Goal: Task Accomplishment & Management: Use online tool/utility

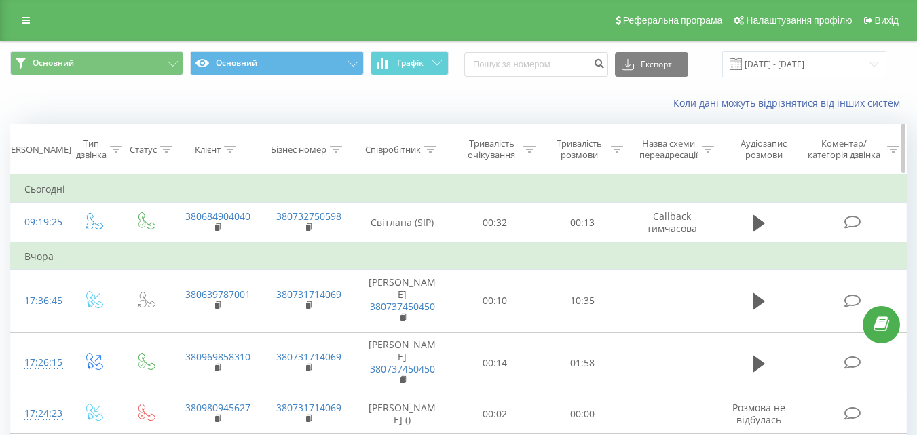
click at [765, 219] on icon at bounding box center [758, 223] width 12 height 19
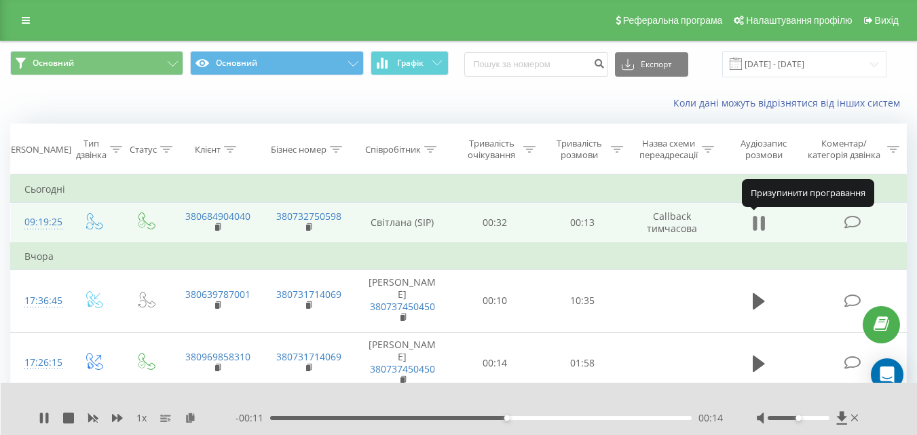
click at [762, 225] on icon at bounding box center [763, 223] width 4 height 15
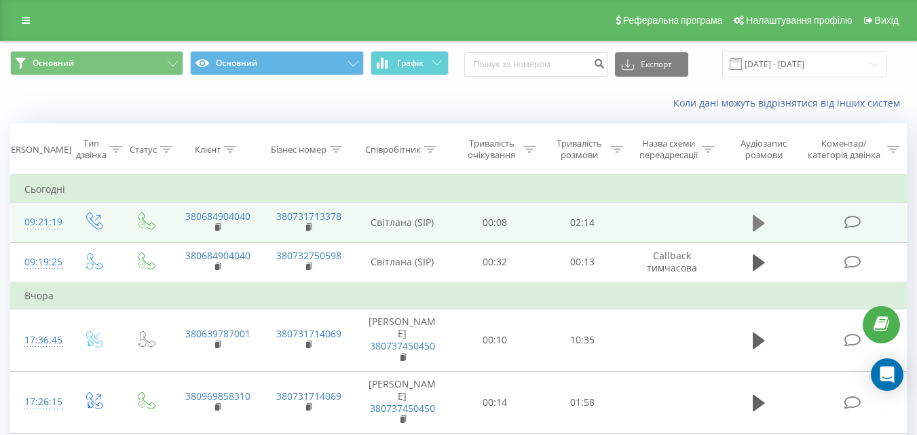
click at [751, 223] on button at bounding box center [758, 223] width 20 height 20
